Goal: Information Seeking & Learning: Learn about a topic

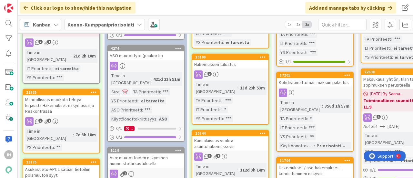
scroll to position [198, 0]
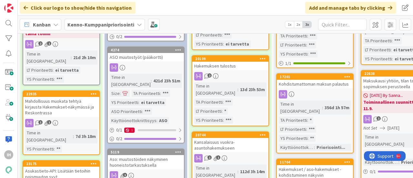
click at [82, 97] on div "Mahdollisuus muokata tehtyä kirjausta Hakemukset-näkymässä ja Reskontrassa" at bounding box center [61, 107] width 76 height 20
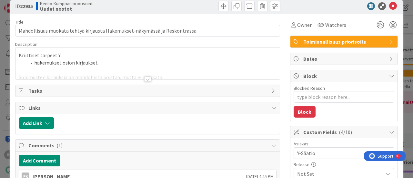
scroll to position [11, 0]
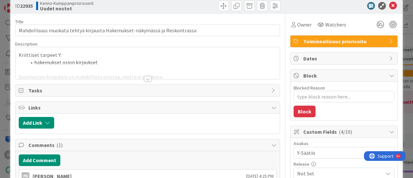
click at [147, 78] on div at bounding box center [147, 78] width 7 height 5
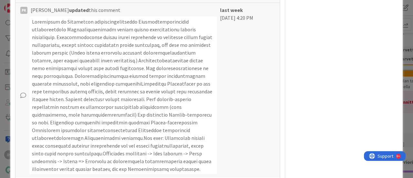
scroll to position [899, 0]
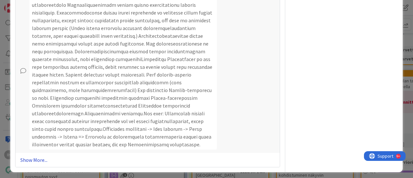
click at [39, 158] on link "Show More..." at bounding box center [147, 160] width 255 height 8
type textarea "x"
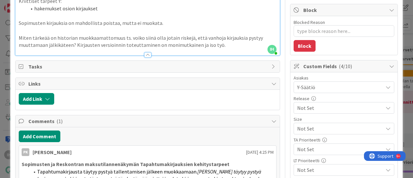
scroll to position [0, 0]
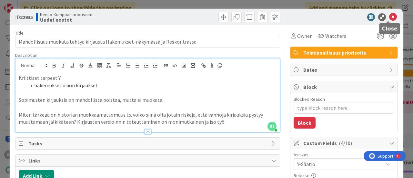
click at [389, 17] on icon at bounding box center [393, 17] width 8 height 8
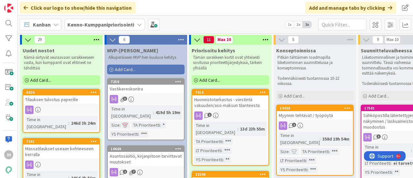
click at [182, 5] on div "Click our logo to show/hide this navigation Add and manage tabs by clicking" at bounding box center [216, 7] width 396 height 15
click at [59, 51] on div "Uudet nostot" at bounding box center [61, 50] width 77 height 6
